Goal: Task Accomplishment & Management: Manage account settings

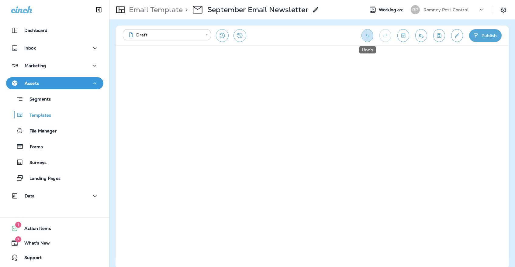
click at [367, 31] on button "Undo" at bounding box center [367, 35] width 12 height 13
click at [441, 33] on icon "Save" at bounding box center [439, 36] width 6 height 6
click at [425, 40] on button "Send test email" at bounding box center [421, 35] width 12 height 13
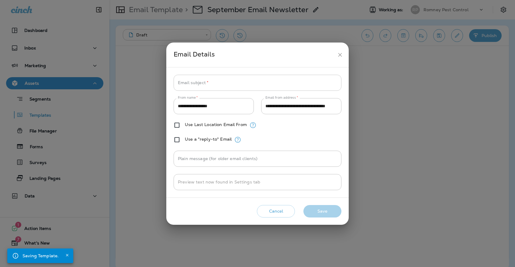
click at [267, 83] on input "Email subject   *" at bounding box center [258, 83] width 168 height 16
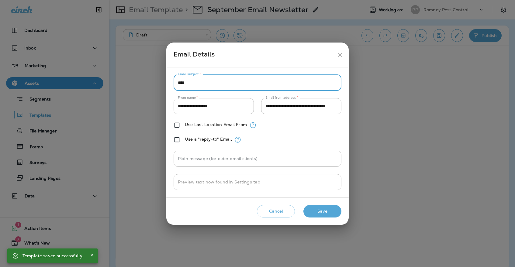
type input "****"
click at [327, 210] on button "Save" at bounding box center [322, 211] width 38 height 12
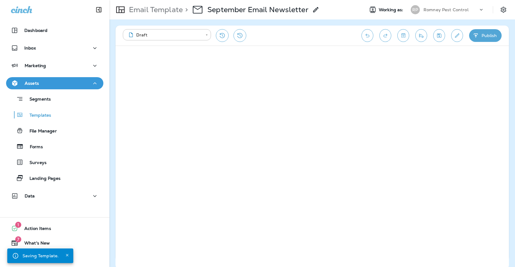
click at [424, 35] on icon "Send test email" at bounding box center [421, 36] width 6 height 6
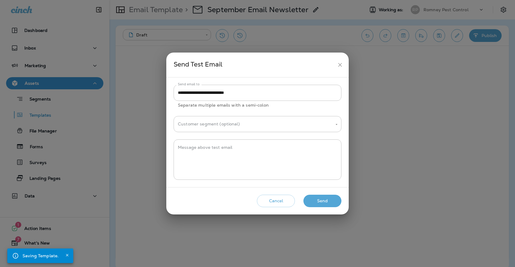
click at [331, 202] on button "Send" at bounding box center [322, 201] width 38 height 12
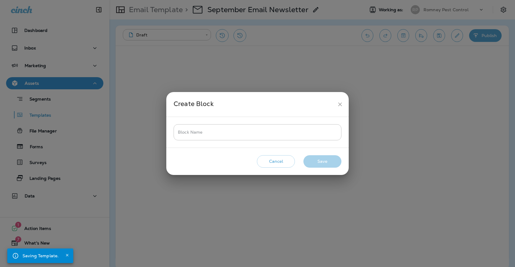
click at [341, 105] on icon "close" at bounding box center [340, 105] width 4 height 4
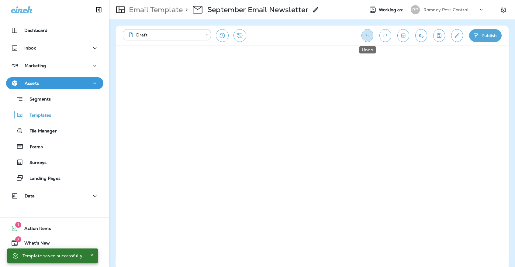
click at [371, 34] on button "Undo" at bounding box center [367, 35] width 12 height 13
click at [384, 35] on icon "Redo" at bounding box center [385, 36] width 4 height 4
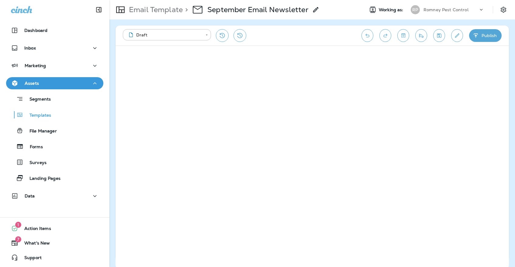
click at [368, 35] on icon "Undo" at bounding box center [367, 36] width 6 height 6
click at [367, 37] on icon "Undo" at bounding box center [367, 36] width 4 height 4
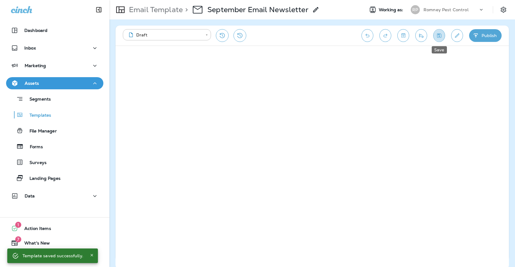
click at [439, 35] on icon "Save" at bounding box center [439, 36] width 6 height 6
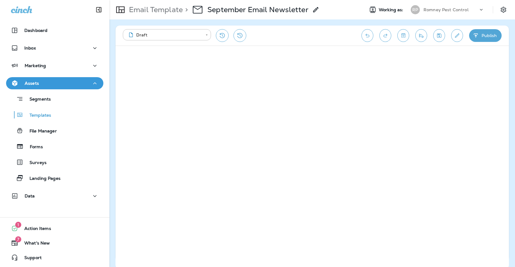
click at [422, 36] on icon "Send test email" at bounding box center [421, 36] width 6 height 6
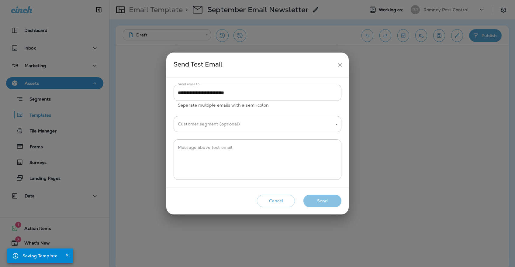
click at [330, 203] on button "Send" at bounding box center [322, 201] width 38 height 12
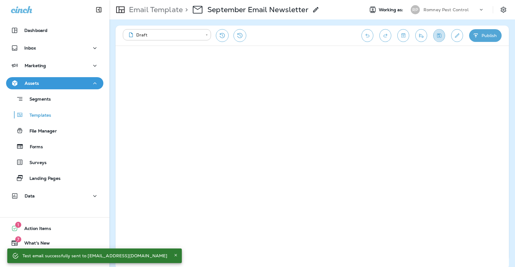
click at [439, 37] on icon "Save" at bounding box center [439, 36] width 6 height 6
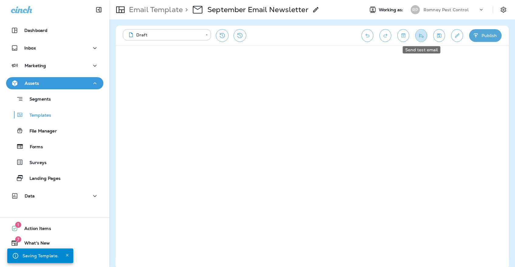
click at [423, 35] on icon "Send test email" at bounding box center [421, 36] width 6 height 6
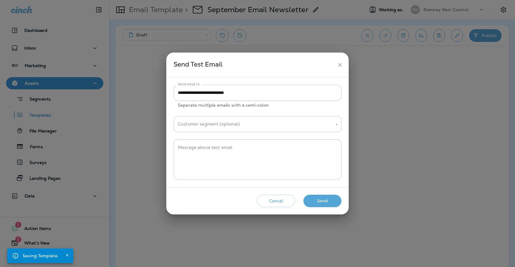
click at [317, 197] on button "Send" at bounding box center [322, 201] width 38 height 12
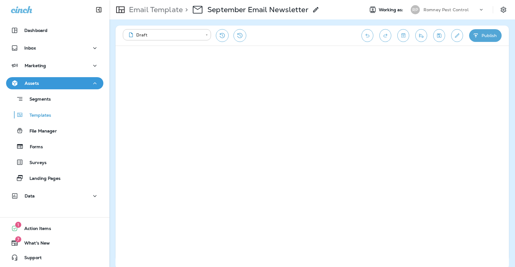
click at [456, 31] on button "Edit details" at bounding box center [457, 35] width 12 height 13
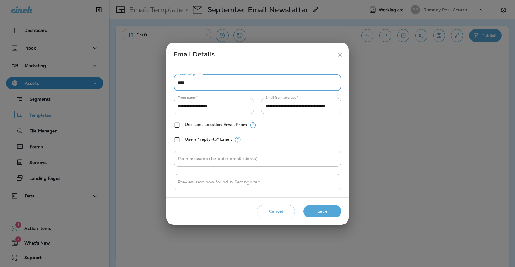
drag, startPoint x: 244, startPoint y: 81, endPoint x: 163, endPoint y: 81, distance: 81.2
click at [163, 81] on div "**********" at bounding box center [257, 133] width 515 height 267
paste input "**********"
click at [215, 77] on input "**********" at bounding box center [258, 83] width 168 height 16
type input "**********"
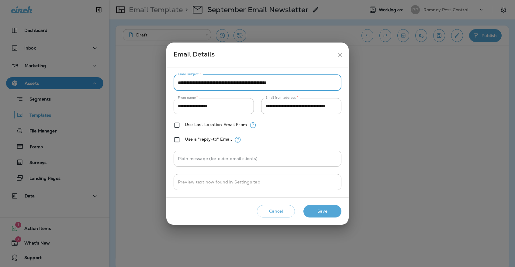
click at [225, 63] on h2 "Email Details" at bounding box center [257, 55] width 182 height 25
click at [335, 216] on button "Save" at bounding box center [322, 211] width 38 height 12
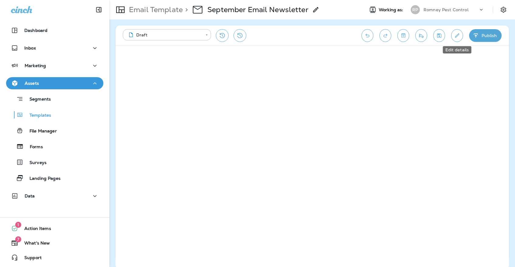
click at [452, 37] on button "Edit details" at bounding box center [457, 35] width 12 height 13
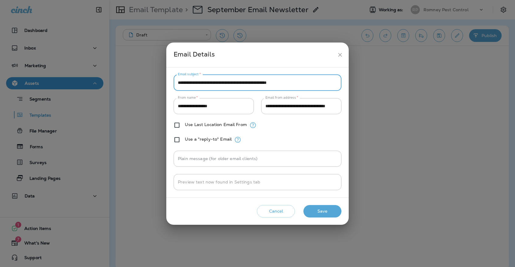
drag, startPoint x: 315, startPoint y: 81, endPoint x: 174, endPoint y: 84, distance: 140.8
paste input "****"
type input "**********"
click at [239, 62] on h2 "Email Details" at bounding box center [257, 55] width 182 height 25
click at [325, 213] on button "Save" at bounding box center [322, 211] width 38 height 12
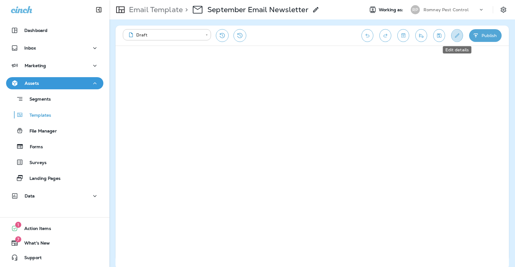
click at [456, 40] on button "Edit details" at bounding box center [457, 35] width 12 height 13
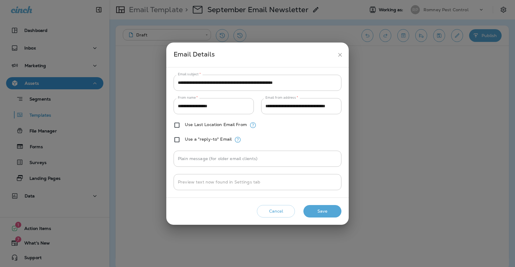
click at [341, 53] on icon "close" at bounding box center [340, 55] width 6 height 6
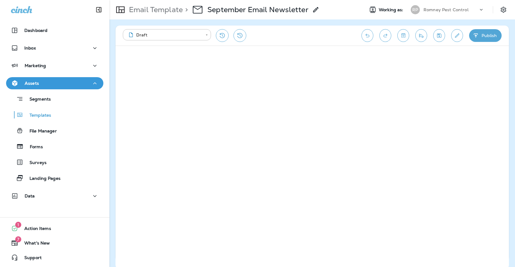
click at [439, 36] on icon "Save" at bounding box center [439, 35] width 4 height 4
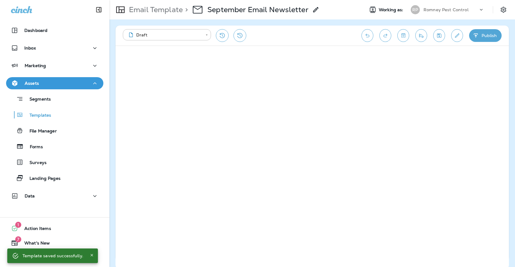
click at [435, 37] on button "Save" at bounding box center [439, 35] width 12 height 13
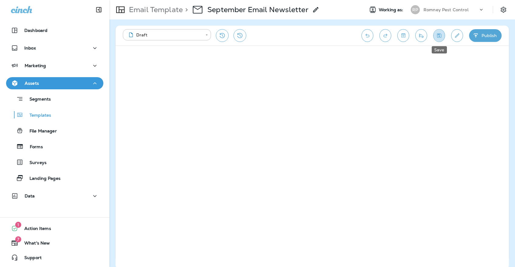
click at [441, 35] on icon "Save" at bounding box center [439, 36] width 6 height 6
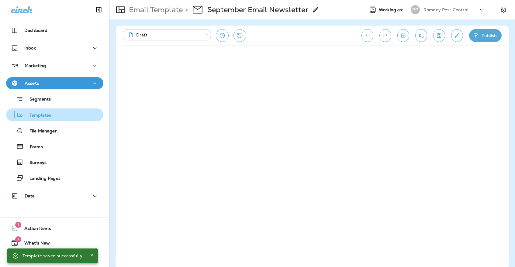
click at [74, 117] on div "Templates" at bounding box center [55, 114] width 92 height 9
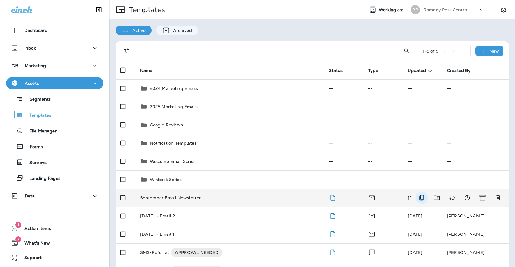
click at [424, 194] on icon "Duplicate" at bounding box center [421, 197] width 7 height 7
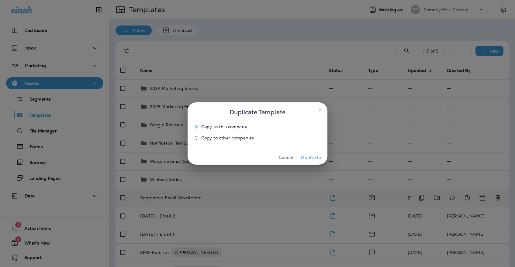
click at [246, 136] on span "Copy to other companies" at bounding box center [227, 138] width 53 height 5
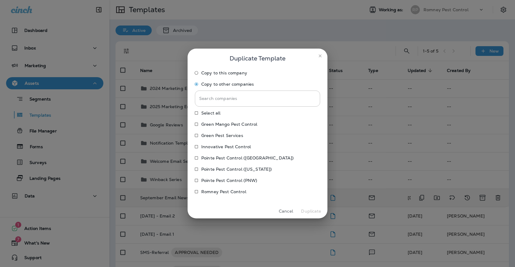
click at [242, 179] on p "Pointe Pest Control (PNW)" at bounding box center [229, 180] width 56 height 5
click at [320, 209] on button "Duplicate" at bounding box center [311, 211] width 23 height 9
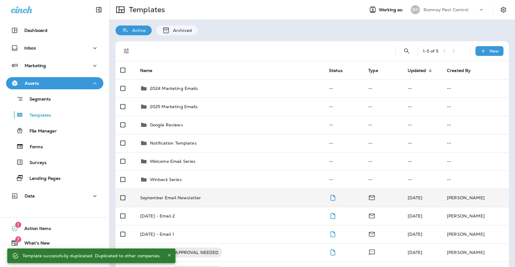
click at [456, 6] on div "Romney Pest Control" at bounding box center [450, 9] width 55 height 9
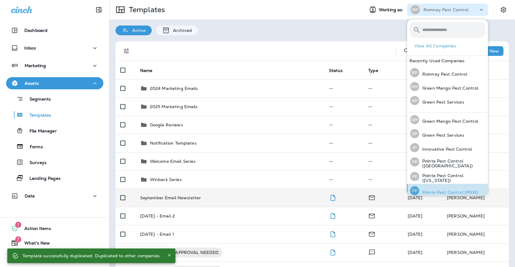
click at [461, 190] on p "Pointe Pest Control (PNW)" at bounding box center [448, 192] width 59 height 5
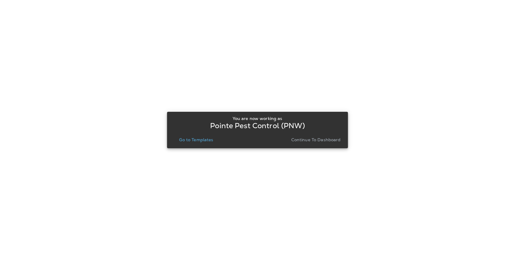
click at [205, 140] on p "Go to Templates" at bounding box center [196, 139] width 34 height 5
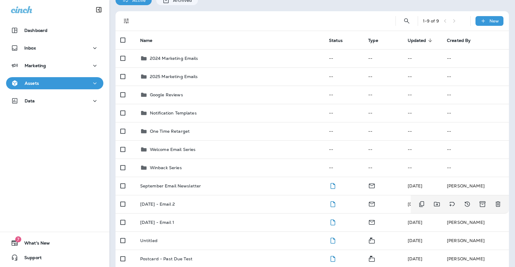
scroll to position [28, 0]
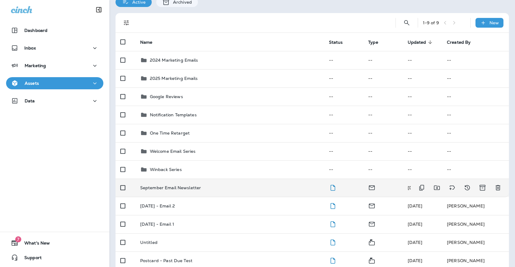
click at [236, 187] on td "September Email Newsletter" at bounding box center [229, 188] width 189 height 18
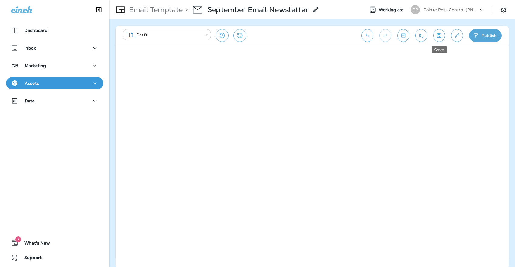
click at [436, 35] on icon "Save" at bounding box center [439, 36] width 6 height 6
